Goal: Task Accomplishment & Management: Manage account settings

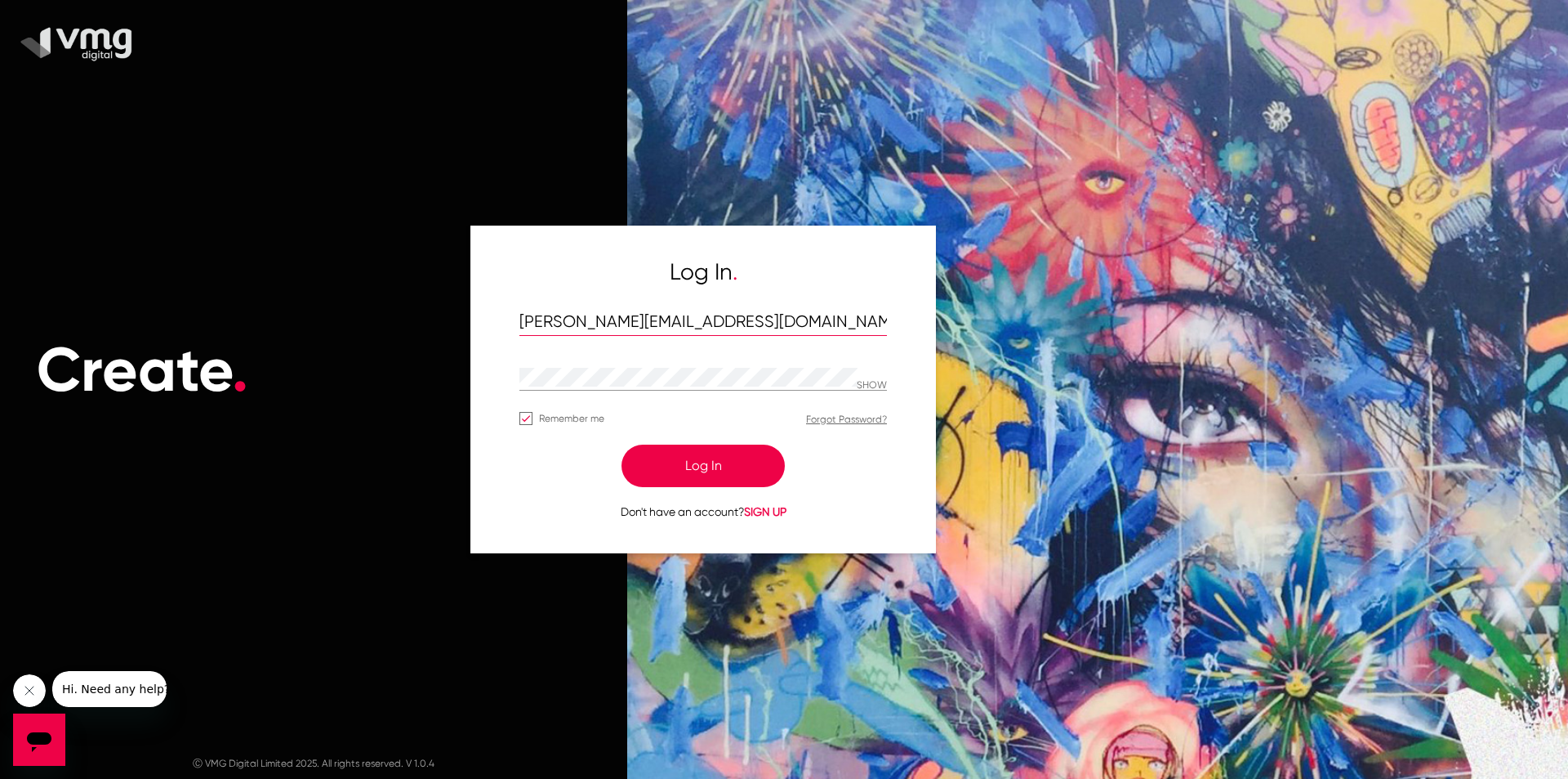
drag, startPoint x: 752, startPoint y: 324, endPoint x: 479, endPoint y: 313, distance: 273.2
click at [479, 313] on div "Log In . varsha@redpepperdigital.net SHOW Remember me Forgot Password? Log In D…" at bounding box center [703, 388] width 465 height 327
click at [859, 381] on p "SHOW" at bounding box center [872, 386] width 30 height 12
click at [443, 374] on div "Create . Ⓒ VMG Digital Limited 2025. All rights reserved. V 1.0.4 Log In . vars…" at bounding box center [784, 389] width 1568 height 779
click at [853, 387] on div at bounding box center [688, 378] width 337 height 26
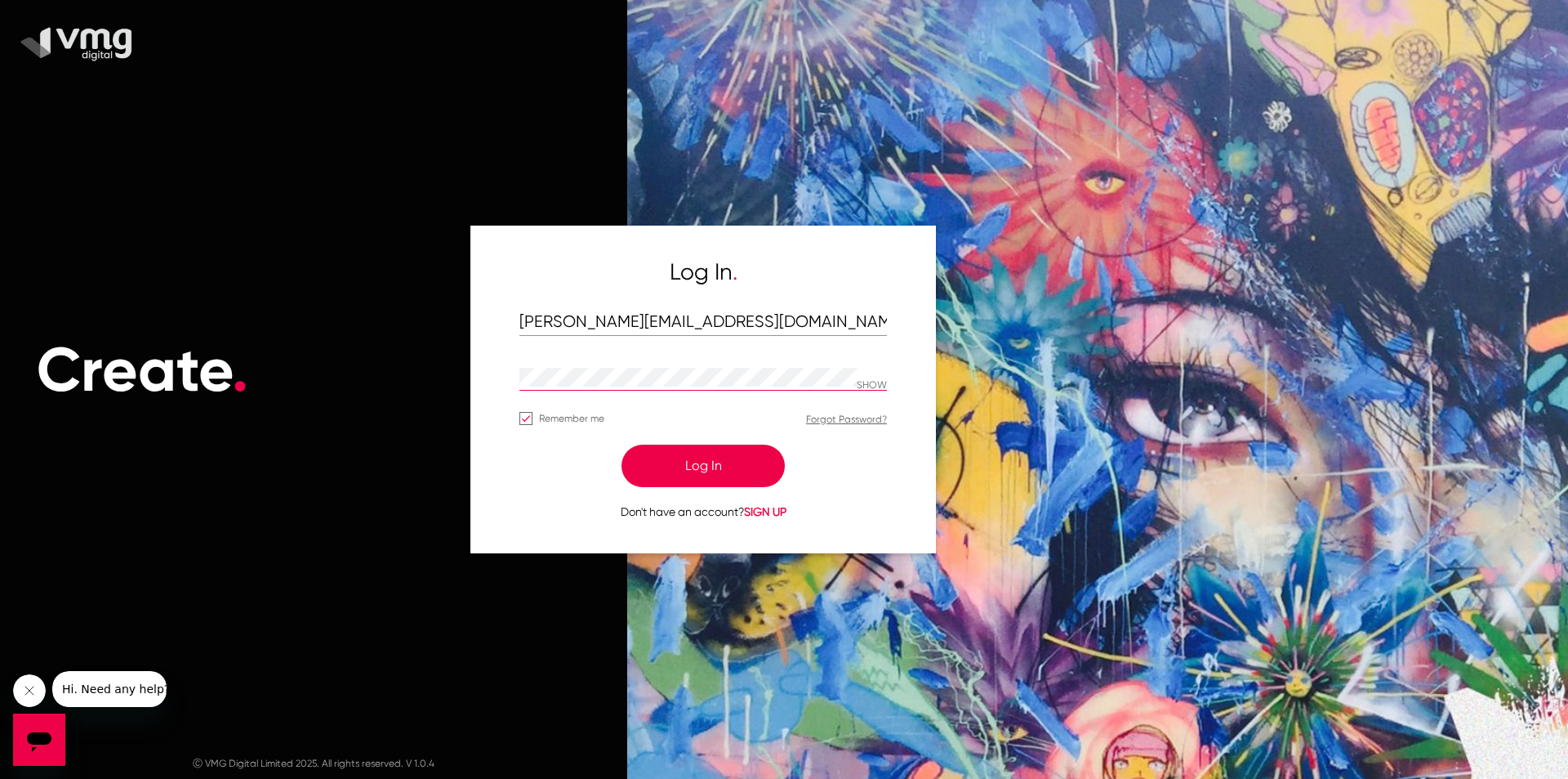
click at [881, 381] on p "SHOW" at bounding box center [872, 386] width 30 height 12
drag, startPoint x: 607, startPoint y: 367, endPoint x: 488, endPoint y: 379, distance: 119.6
click at [488, 379] on div "Log In . [PERSON_NAME][EMAIL_ADDRESS][DOMAIN_NAME] HIDE Remember me Forgot Pass…" at bounding box center [703, 388] width 465 height 327
